Goal: Find contact information: Find contact information

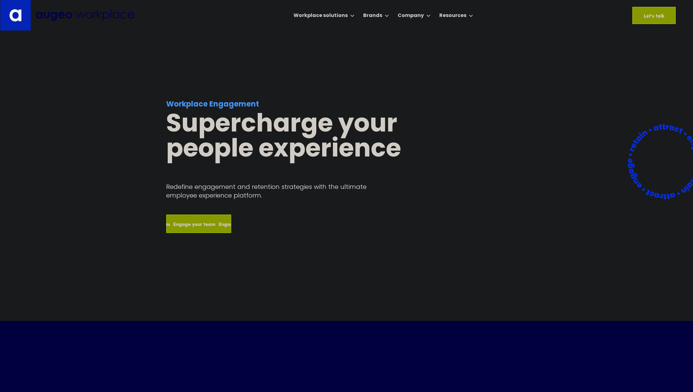
click at [204, 231] on div "Engage your team Engage your team Engage your team Engage your team" at bounding box center [199, 223] width 64 height 17
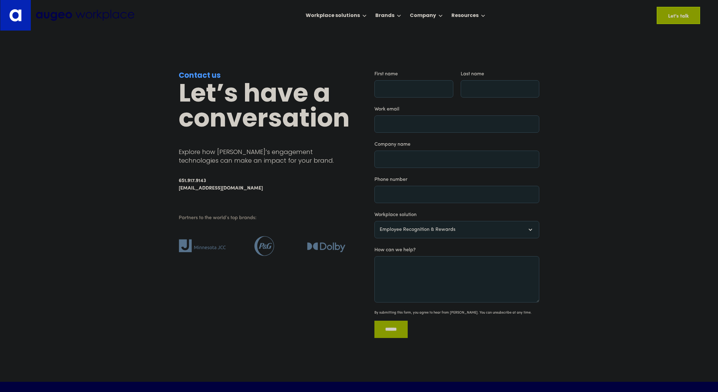
click at [288, 46] on div "**********" at bounding box center [359, 206] width 361 height 351
drag, startPoint x: 213, startPoint y: 90, endPoint x: 249, endPoint y: 71, distance: 41.1
